Goal: Information Seeking & Learning: Learn about a topic

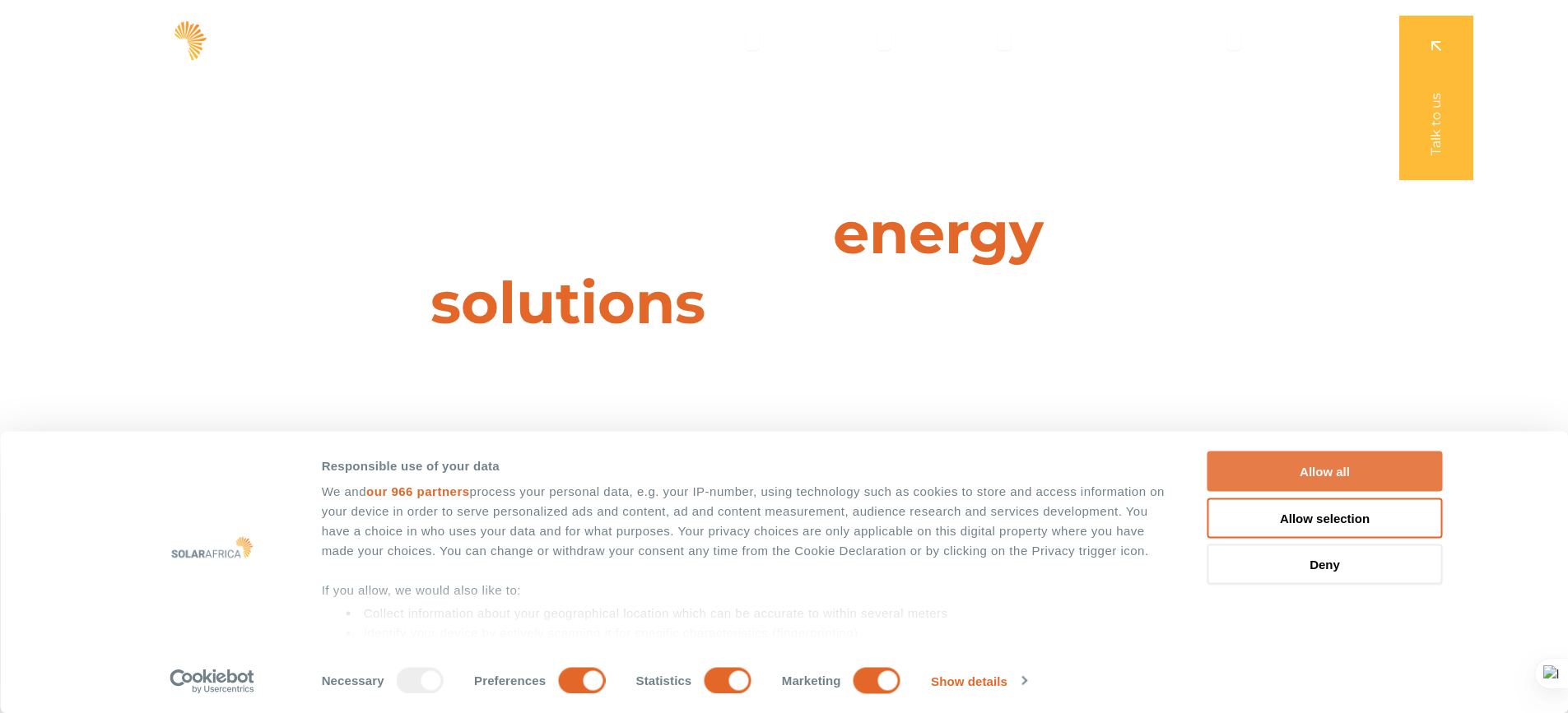
click at [1321, 466] on button "Allow all" at bounding box center [1325, 472] width 235 height 40
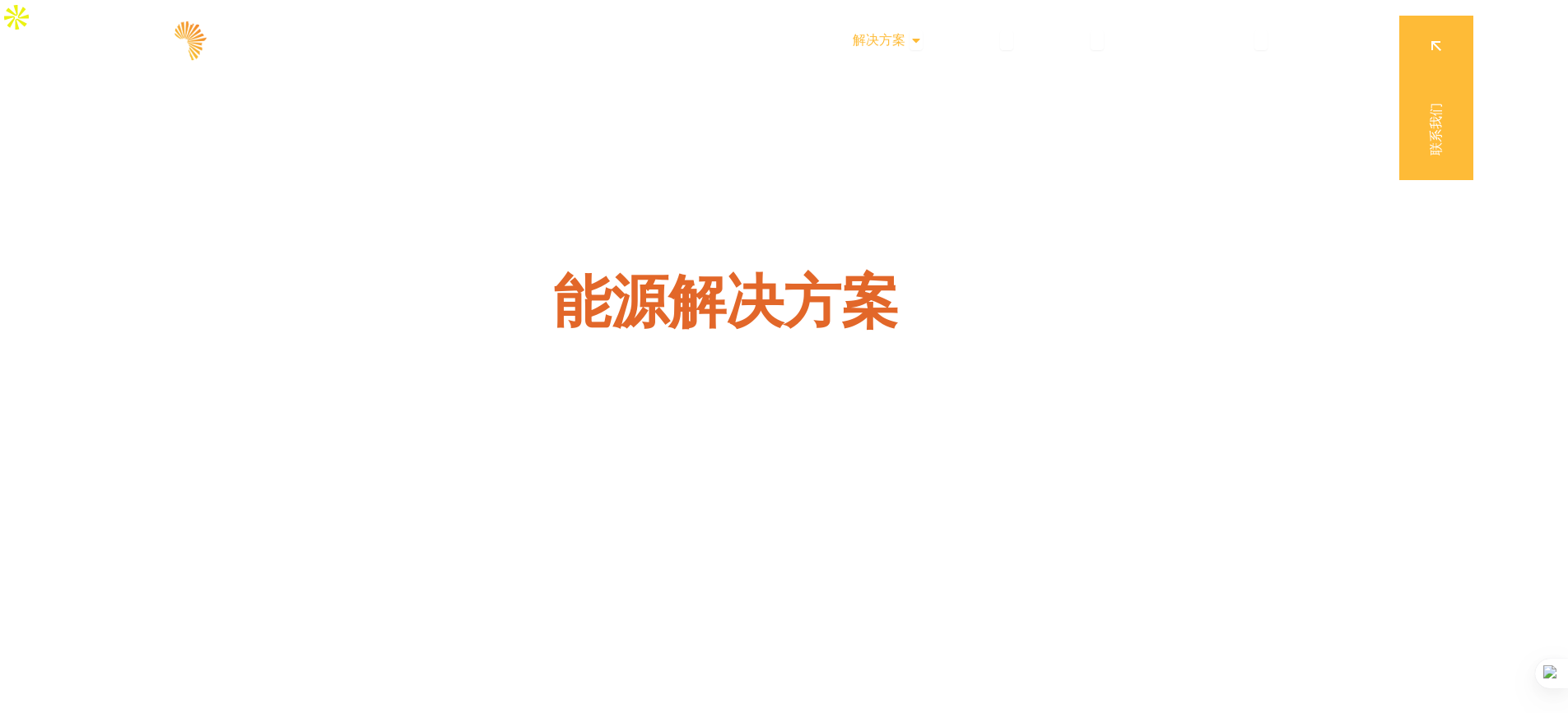
click at [908, 37] on div "解决方案 Close Solutions 开放解决方案" at bounding box center [887, 40] width 96 height 33
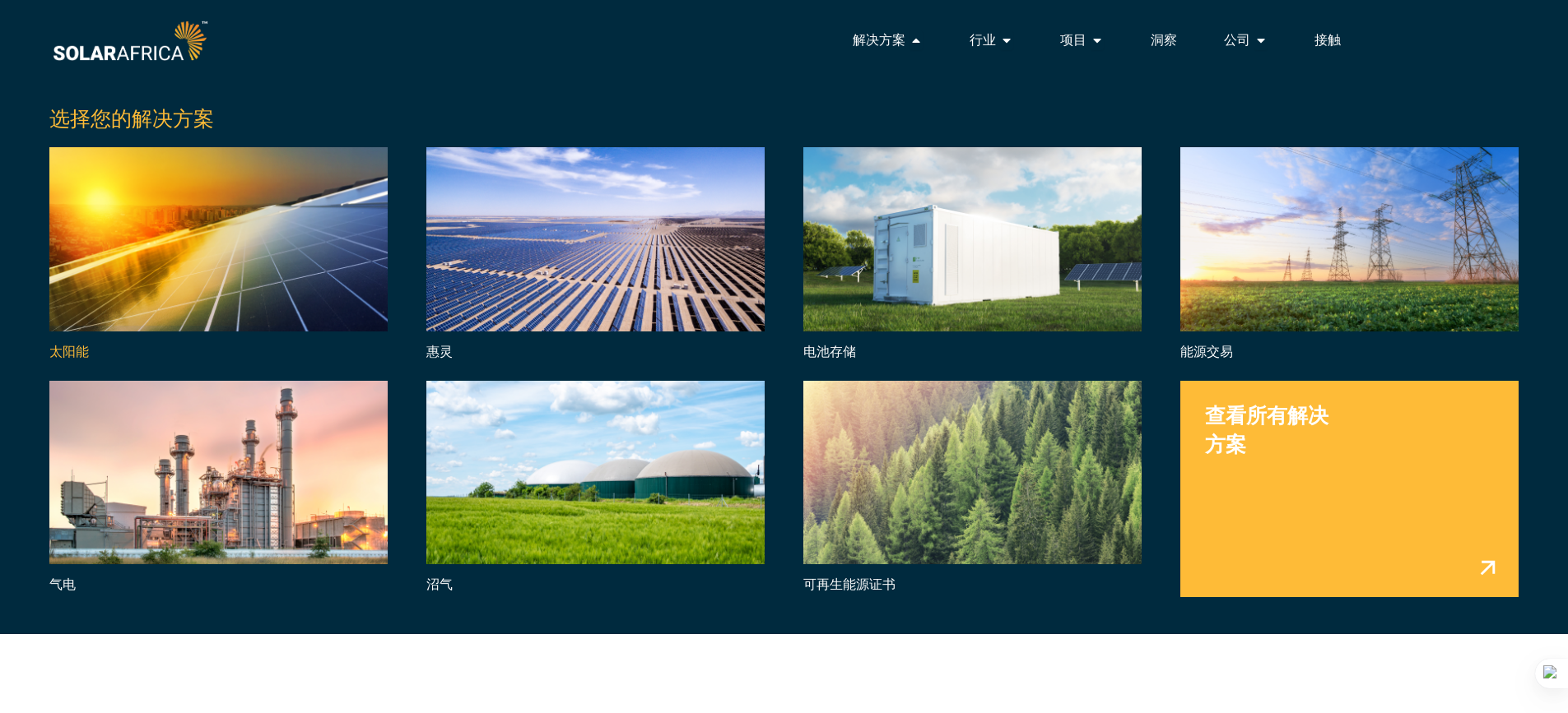
click at [150, 244] on link "菜单" at bounding box center [218, 255] width 338 height 217
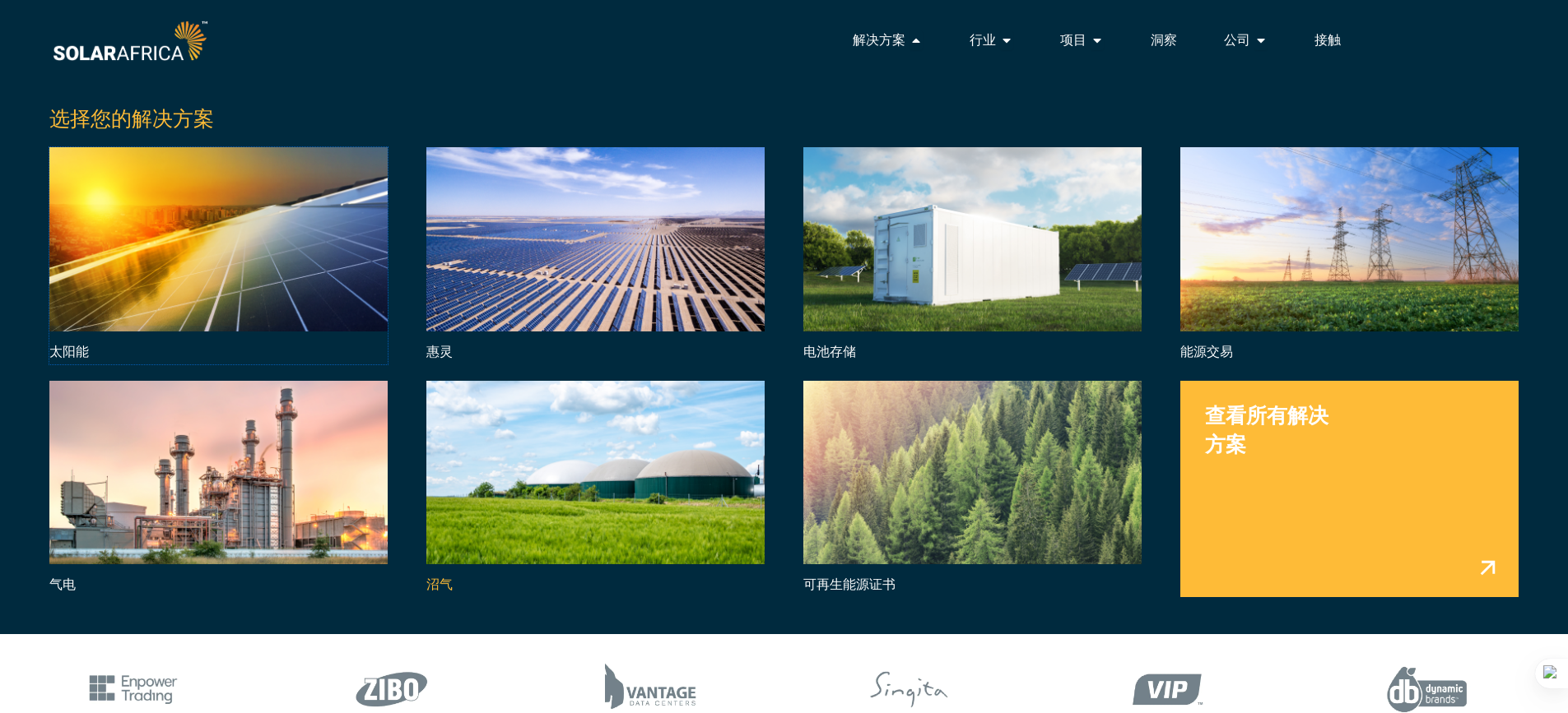
scroll to position [494, 0]
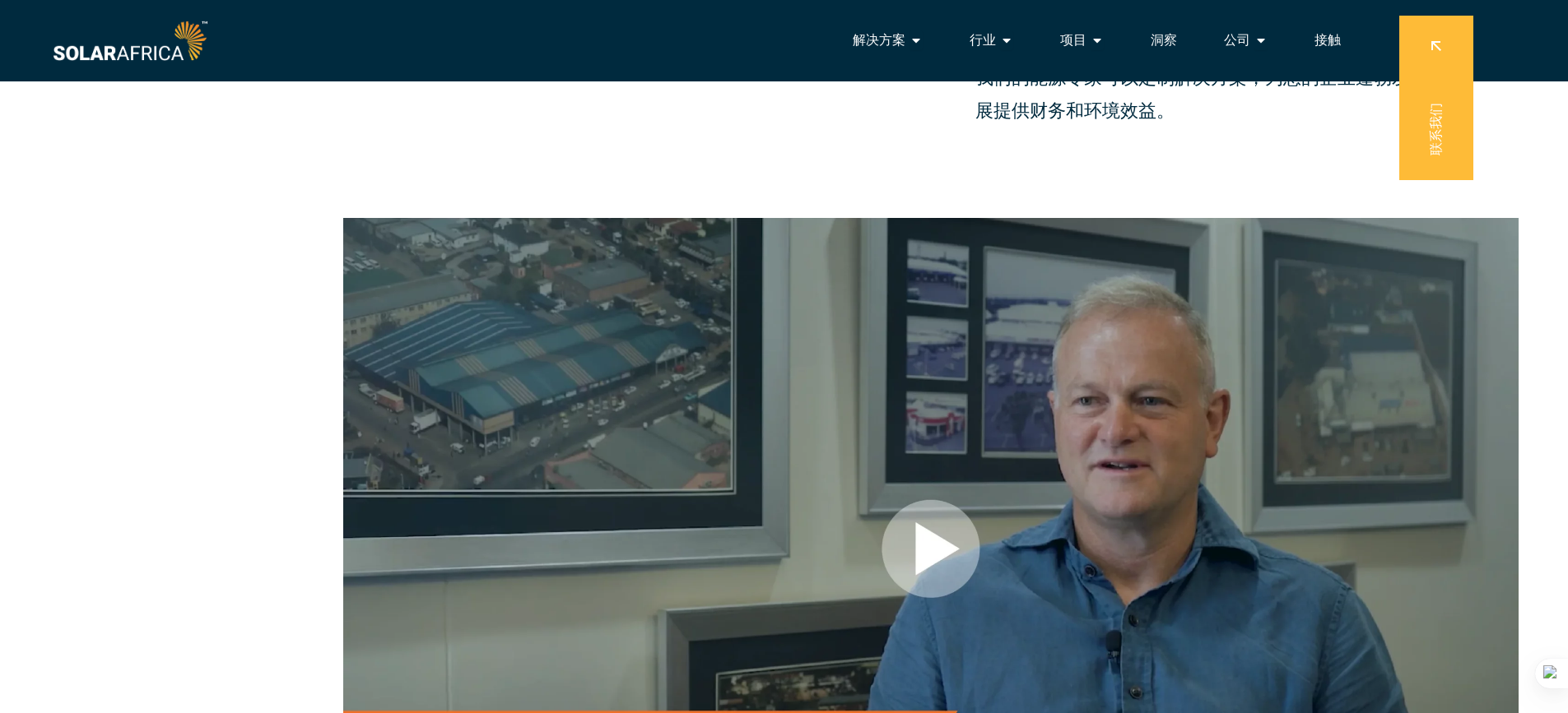
scroll to position [1727, 0]
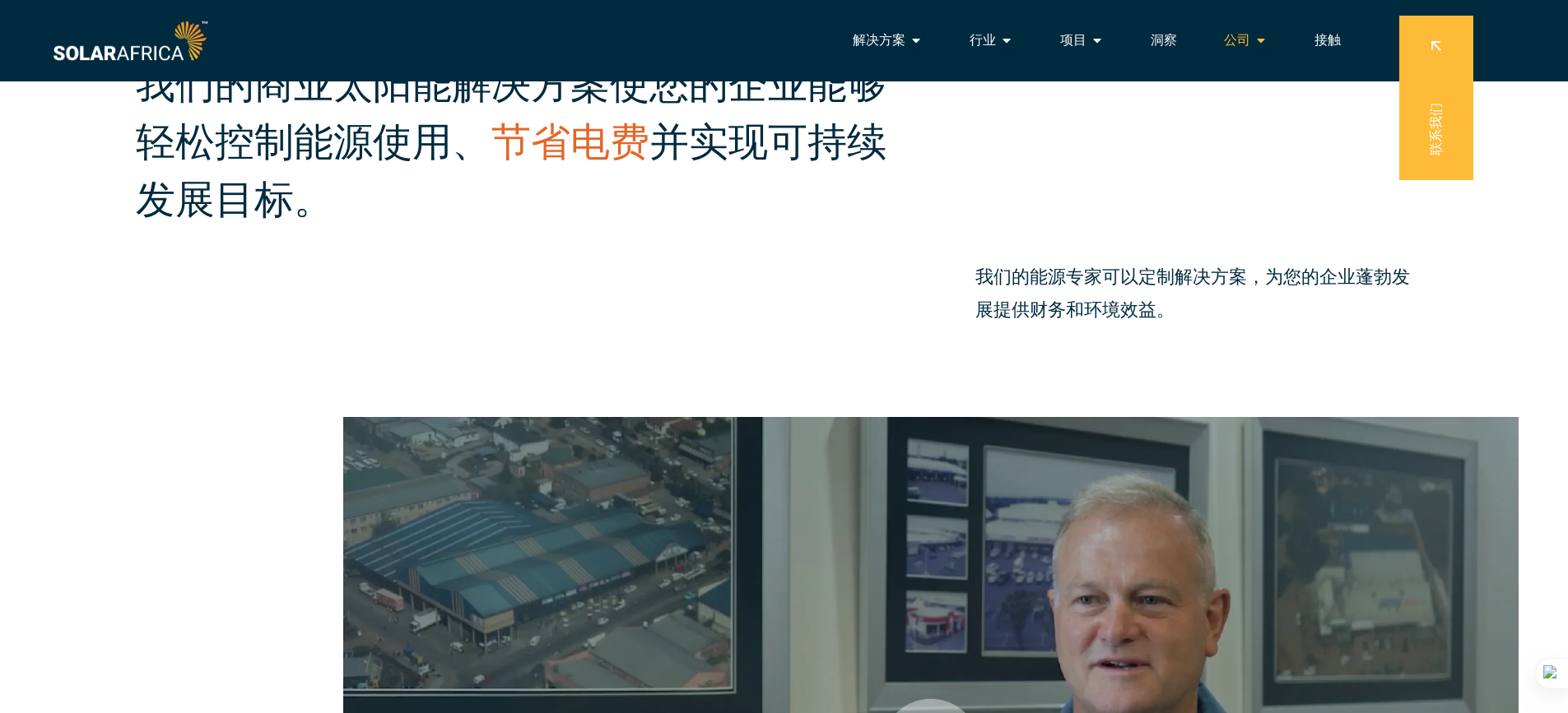
click at [1263, 34] on icon "菜单" at bounding box center [1261, 39] width 13 height 13
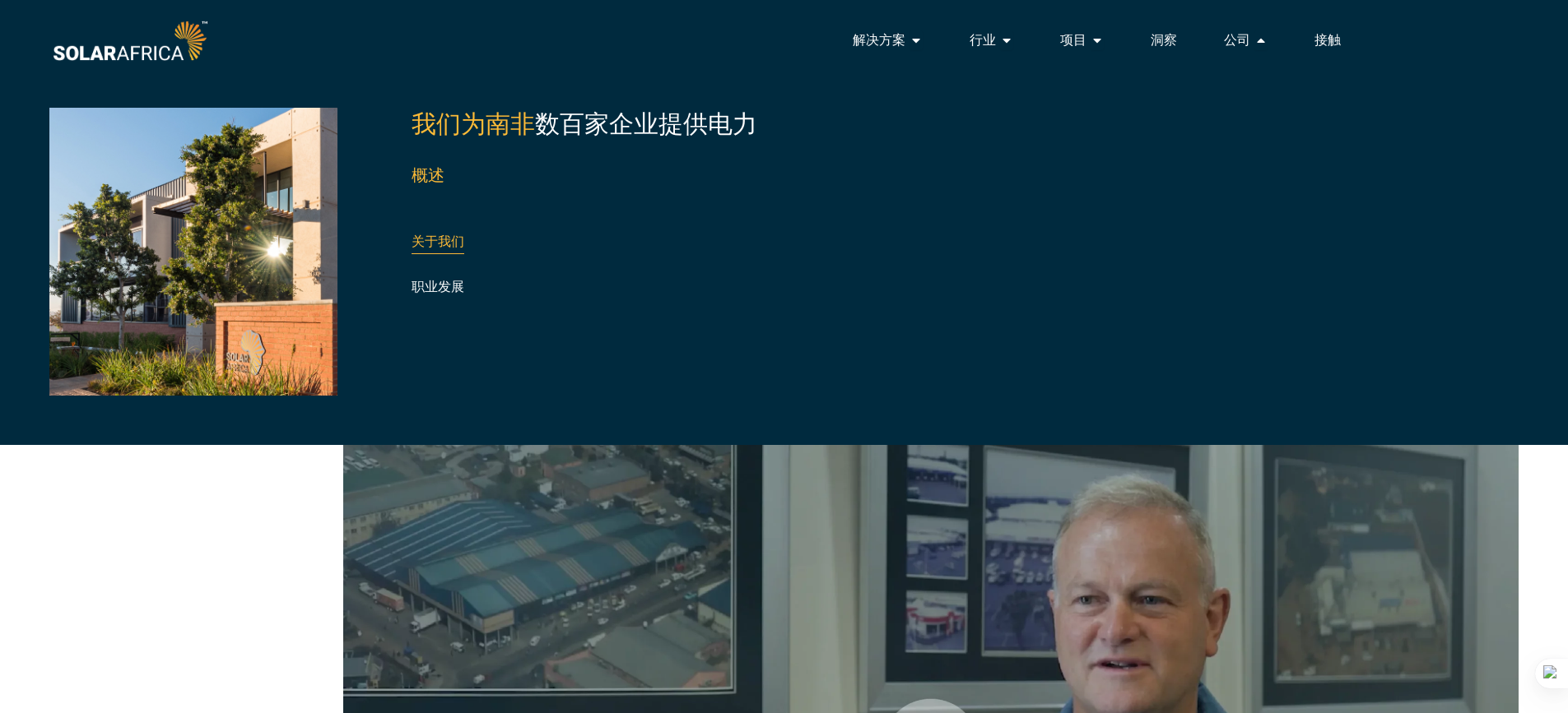
click at [417, 232] on div "关于我们" at bounding box center [501, 241] width 178 height 25
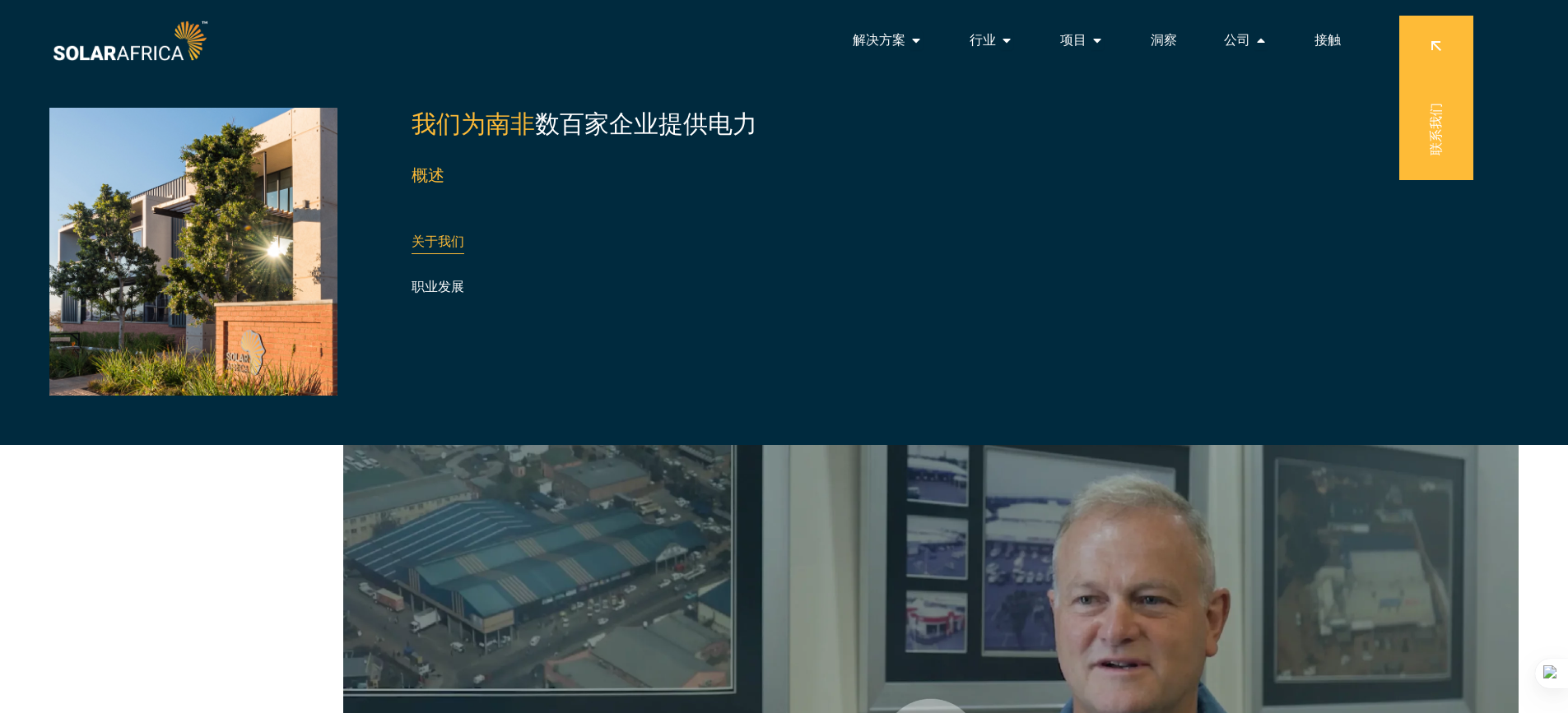
click at [417, 232] on div "关于我们" at bounding box center [501, 241] width 178 height 25
